Goal: Register for event/course

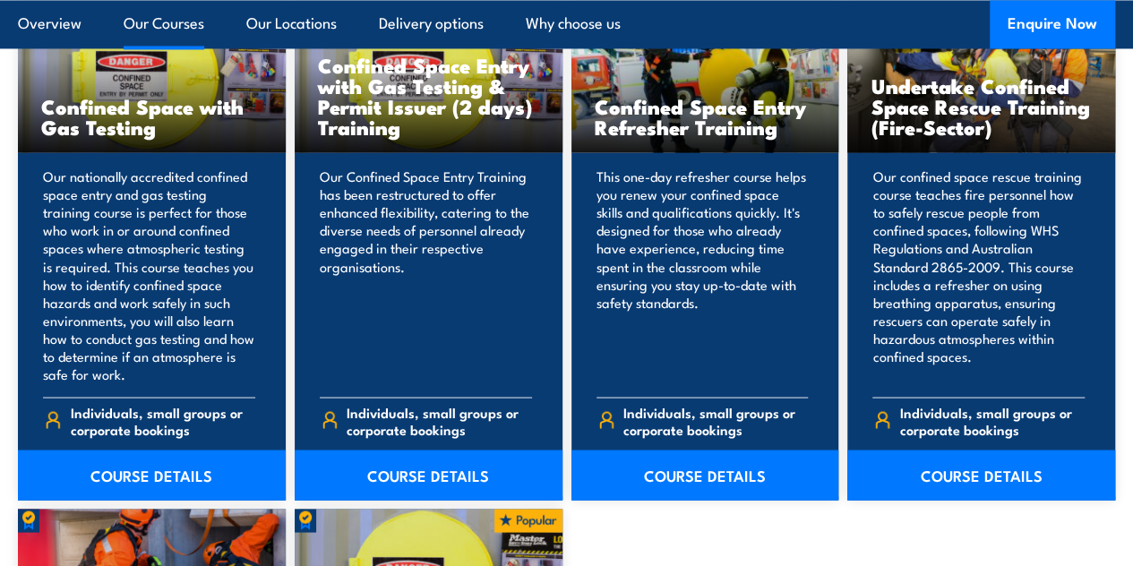
scroll to position [1467, 0]
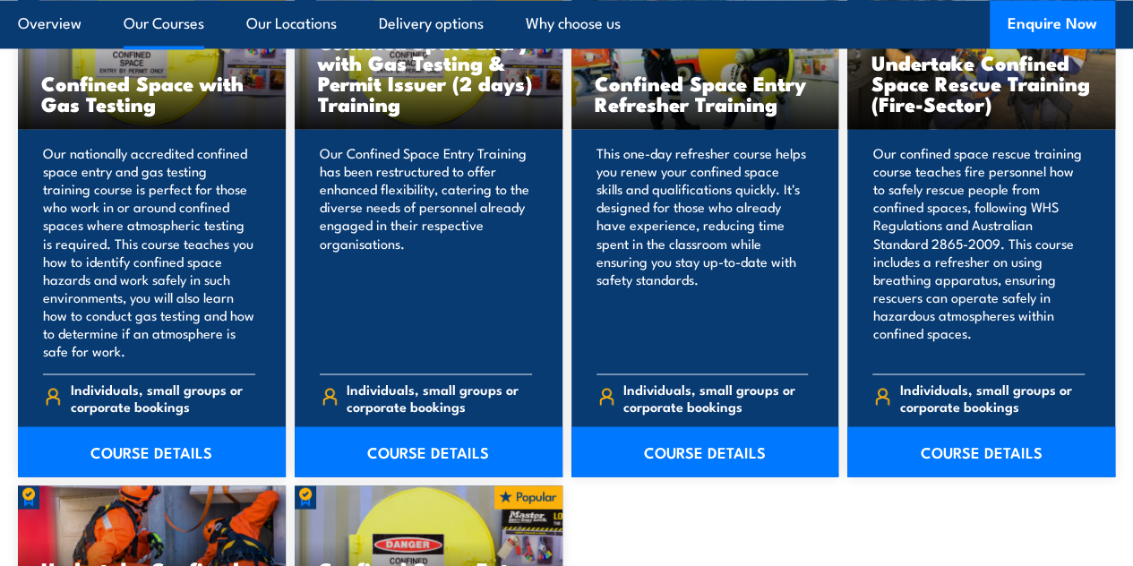
click at [423, 476] on link "COURSE DETAILS" at bounding box center [429, 451] width 268 height 50
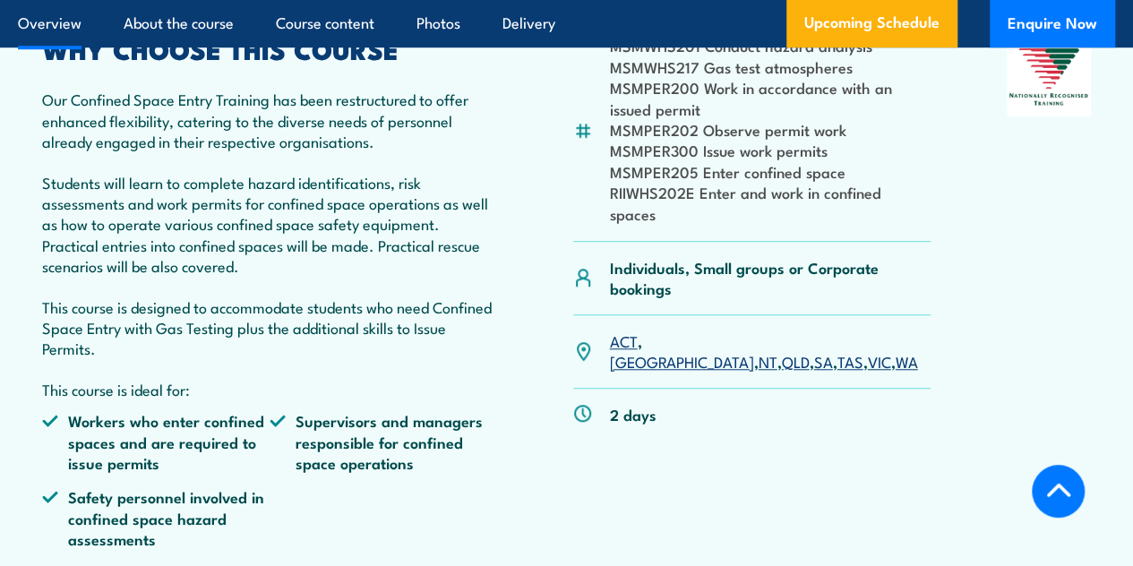
scroll to position [609, 0]
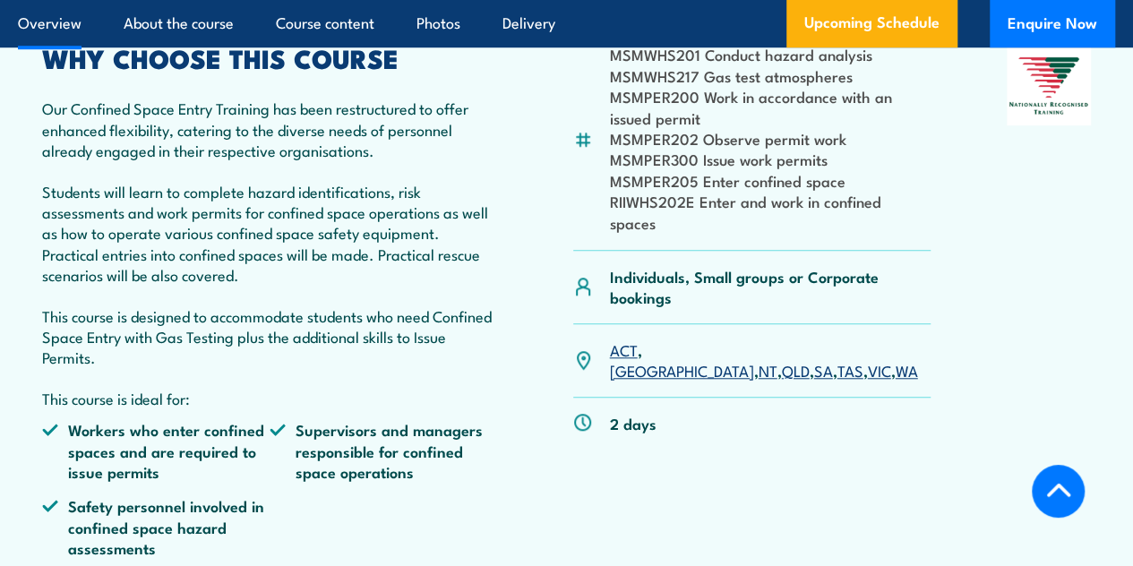
click at [868, 381] on link "VIC" at bounding box center [879, 369] width 23 height 21
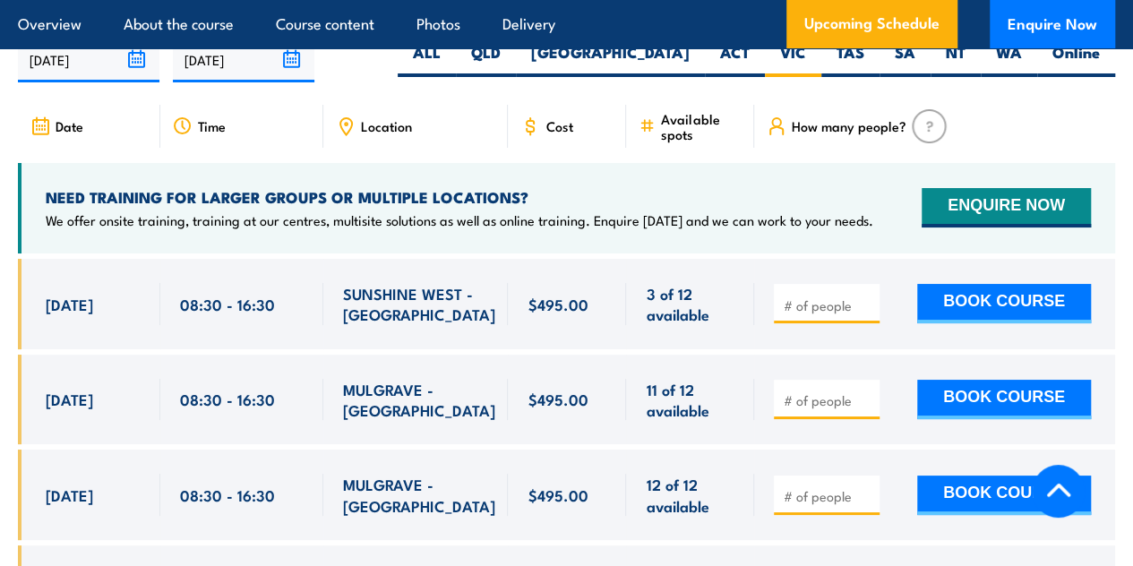
scroll to position [3341, 0]
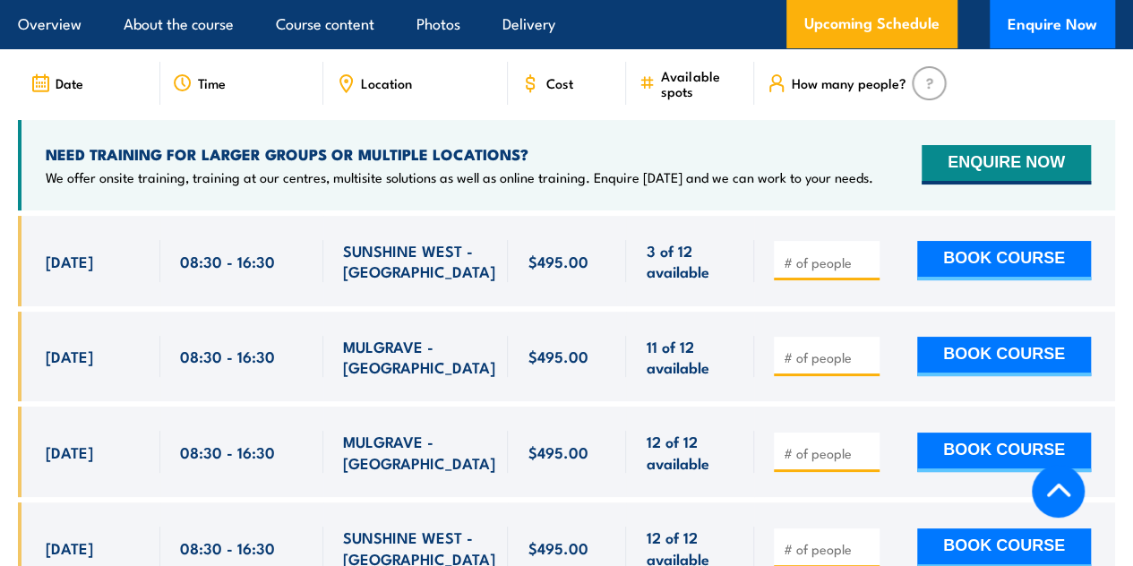
click at [607, 293] on div "$495.00" at bounding box center [567, 261] width 118 height 90
click at [412, 442] on div "$495.00" at bounding box center [566, 466] width 1097 height 500
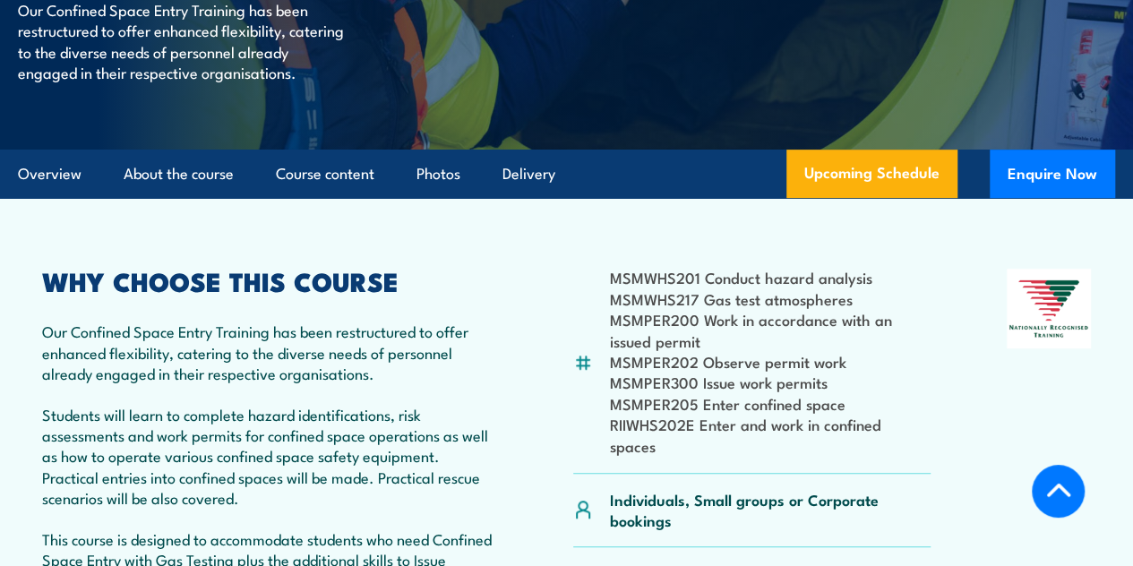
scroll to position [332, 0]
